Goal: Book appointment/travel/reservation

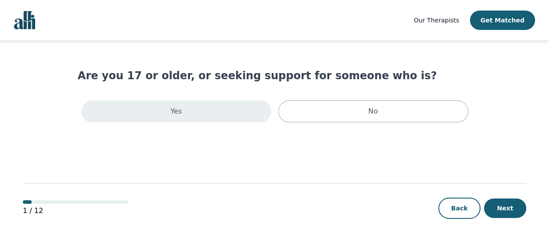
click at [200, 113] on div "Yes" at bounding box center [176, 111] width 190 height 22
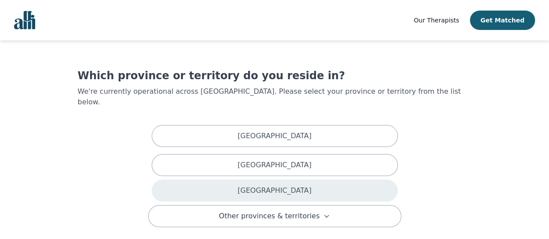
click at [287, 182] on div "[GEOGRAPHIC_DATA]" at bounding box center [275, 190] width 246 height 22
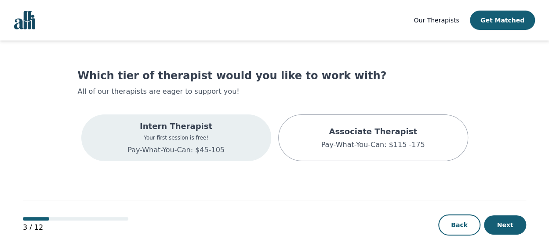
click at [193, 135] on p "Your first session is free!" at bounding box center [175, 137] width 97 height 7
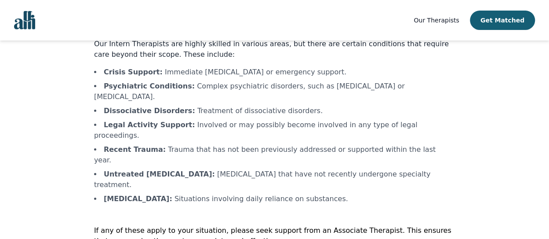
scroll to position [63, 0]
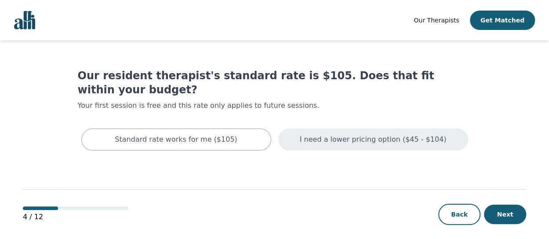
click at [302, 128] on div "I need a lower pricing option ($45 - $104)" at bounding box center [373, 139] width 190 height 22
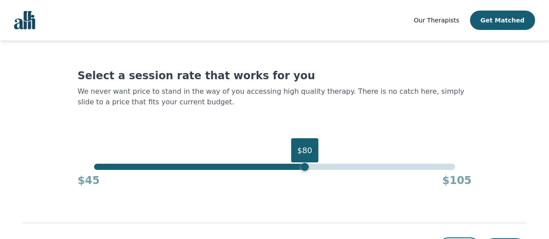
drag, startPoint x: 455, startPoint y: 166, endPoint x: 305, endPoint y: 162, distance: 149.5
click at [305, 163] on div "$80" at bounding box center [305, 167] width 8 height 8
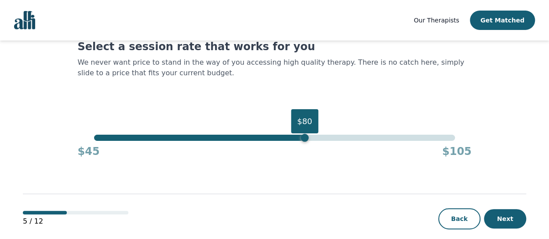
scroll to position [40, 0]
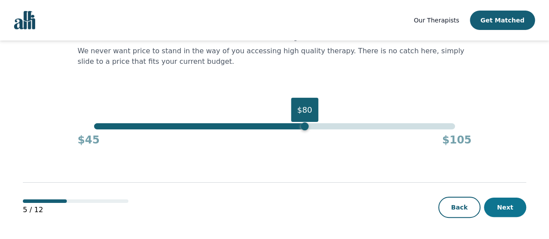
click at [513, 210] on button "Next" at bounding box center [505, 206] width 42 height 19
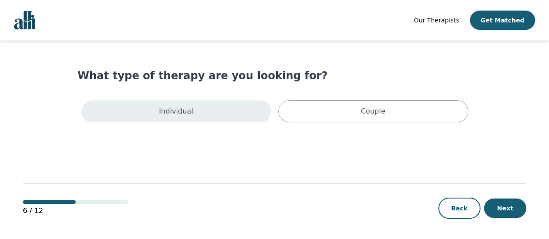
click at [194, 112] on div "Individual" at bounding box center [176, 111] width 190 height 22
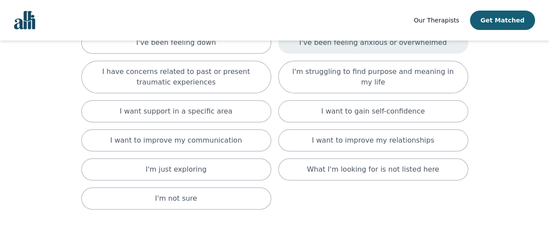
scroll to position [132, 0]
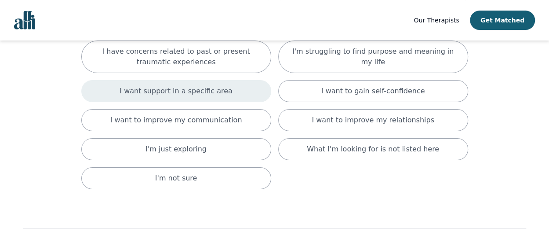
click at [232, 87] on div "I want support in a specific area" at bounding box center [176, 91] width 190 height 22
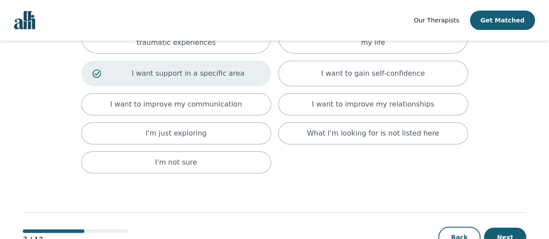
scroll to position [179, 0]
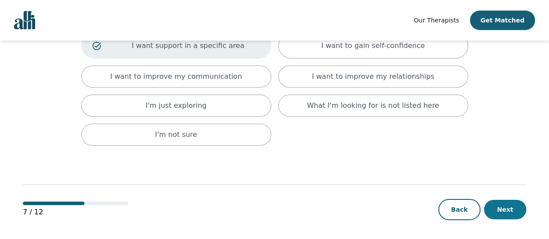
click at [493, 204] on button "Next" at bounding box center [505, 209] width 42 height 19
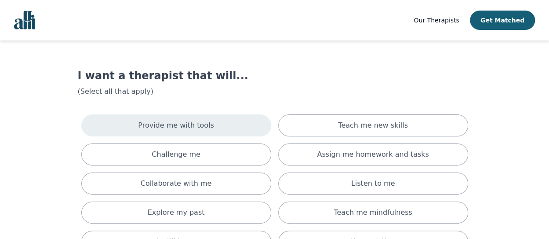
click at [207, 124] on p "Provide me with tools" at bounding box center [176, 125] width 76 height 11
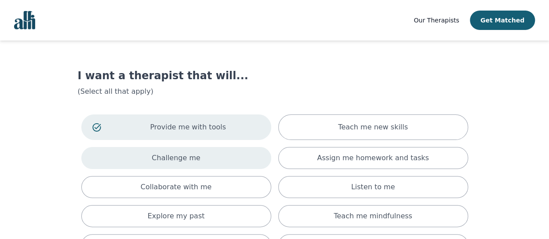
click at [212, 157] on div "Challenge me" at bounding box center [176, 158] width 190 height 22
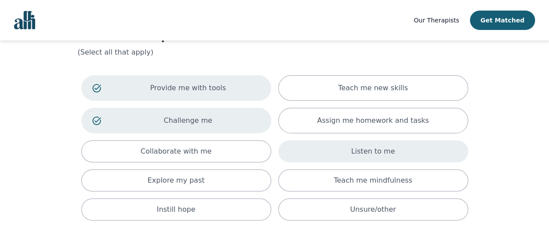
scroll to position [114, 0]
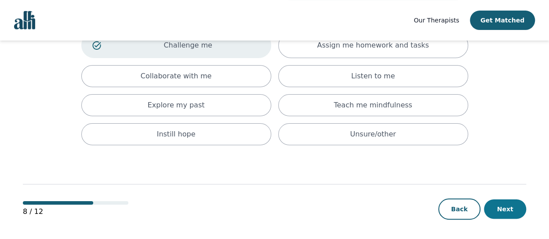
click at [503, 206] on button "Next" at bounding box center [505, 208] width 42 height 19
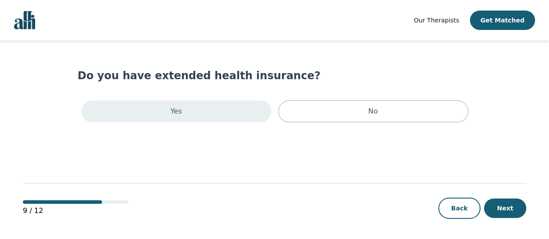
click at [238, 113] on div "Yes" at bounding box center [176, 111] width 190 height 22
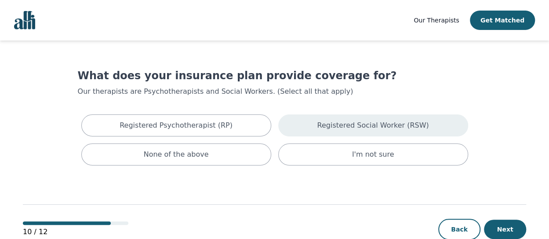
click at [363, 128] on p "Registered Social Worker (RSW)" at bounding box center [373, 125] width 112 height 11
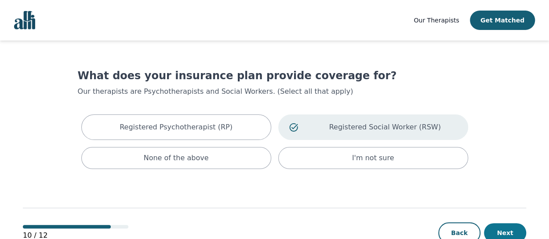
click at [512, 230] on button "Next" at bounding box center [505, 232] width 42 height 19
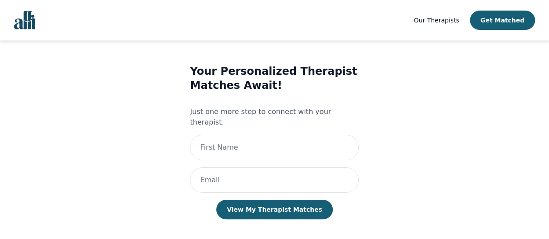
scroll to position [22, 0]
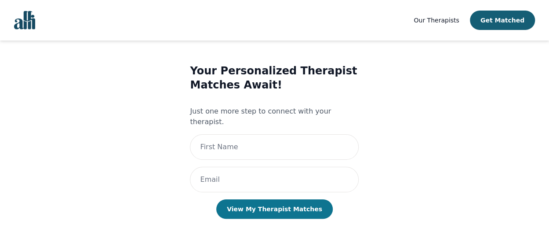
click at [299, 201] on button "View My Therapist Matches" at bounding box center [274, 208] width 116 height 19
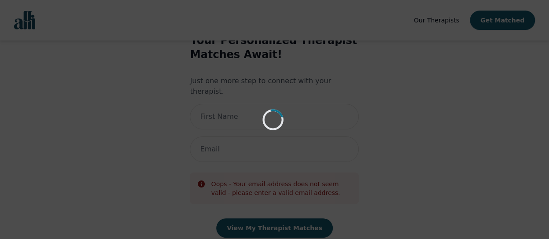
scroll to position [72, 0]
